Goal: Use online tool/utility

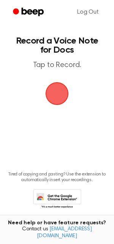
click at [54, 95] on span "button" at bounding box center [56, 93] width 21 height 21
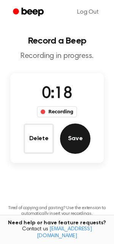
click at [84, 135] on button "Save" at bounding box center [75, 138] width 30 height 30
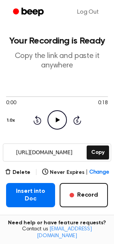
click at [57, 128] on icon "Play Audio" at bounding box center [56, 119] width 19 height 19
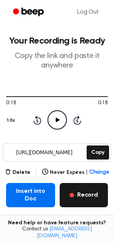
click at [90, 192] on button "Record" at bounding box center [83, 195] width 48 height 24
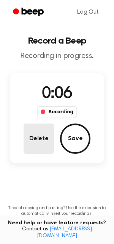
click at [24, 144] on button "Delete" at bounding box center [38, 138] width 30 height 30
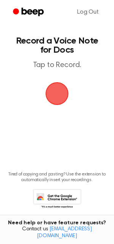
click at [56, 89] on span "button" at bounding box center [56, 93] width 21 height 21
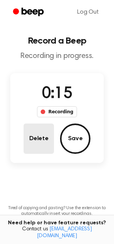
click at [40, 131] on button "Delete" at bounding box center [38, 138] width 30 height 30
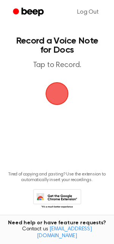
click at [53, 83] on span "button" at bounding box center [56, 93] width 21 height 21
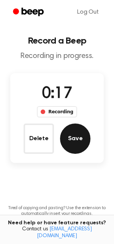
click at [75, 135] on button "Save" at bounding box center [75, 138] width 30 height 30
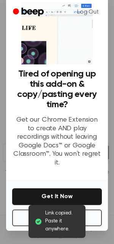
scroll to position [20, 0]
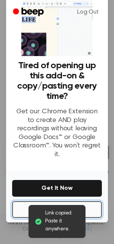
click at [49, 201] on button "No Thanks" at bounding box center [56, 209] width 89 height 17
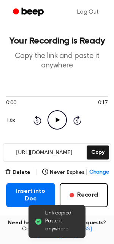
click at [60, 126] on icon "Play Audio" at bounding box center [56, 119] width 19 height 19
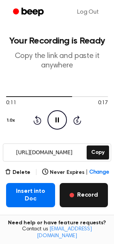
click at [80, 193] on button "Record" at bounding box center [83, 195] width 48 height 24
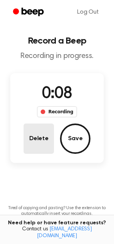
click at [42, 143] on button "Delete" at bounding box center [38, 138] width 30 height 30
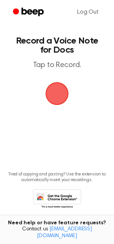
click at [56, 104] on span "button" at bounding box center [56, 93] width 21 height 21
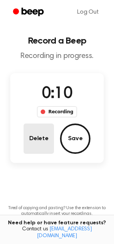
click at [42, 126] on button "Delete" at bounding box center [38, 138] width 30 height 30
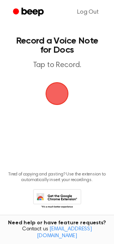
click at [56, 100] on span "button" at bounding box center [56, 93] width 21 height 21
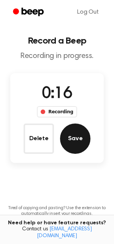
click at [70, 132] on button "Save" at bounding box center [75, 138] width 30 height 30
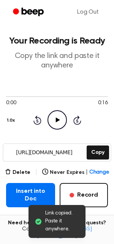
click at [60, 120] on icon "Play Audio" at bounding box center [56, 119] width 19 height 19
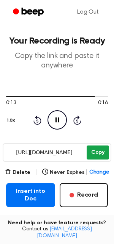
click at [103, 151] on button "Copy" at bounding box center [97, 152] width 22 height 14
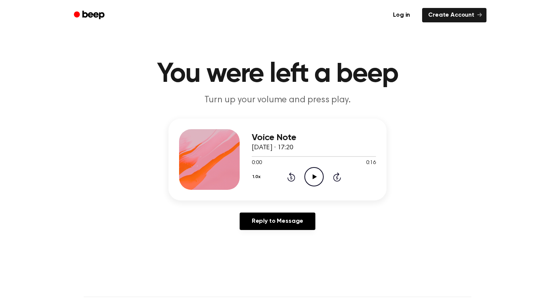
click at [308, 170] on icon "Play Audio" at bounding box center [313, 176] width 19 height 19
